Goal: Information Seeking & Learning: Learn about a topic

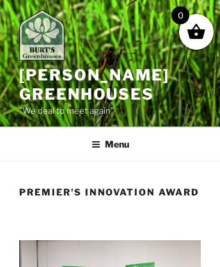
click at [47, 37] on img at bounding box center [41, 35] width 45 height 51
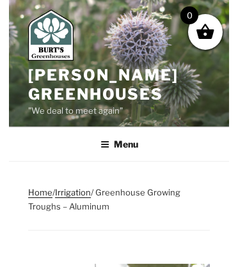
scroll to position [1357, 0]
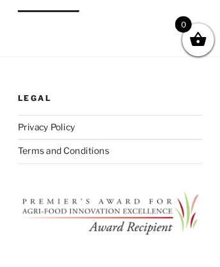
scroll to position [875, 0]
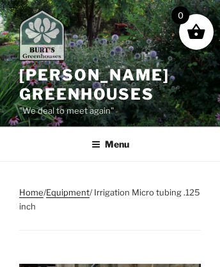
click at [47, 37] on img at bounding box center [41, 35] width 45 height 51
